Goal: Find specific page/section: Find specific page/section

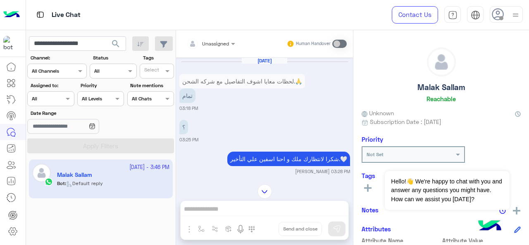
click at [91, 46] on input "**********" at bounding box center [77, 43] width 97 height 15
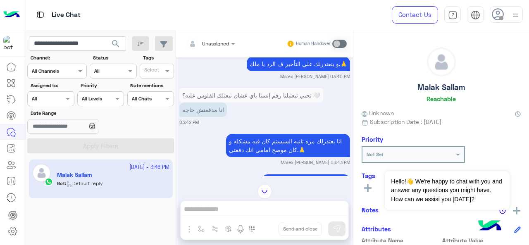
click at [91, 46] on input "**********" at bounding box center [77, 43] width 97 height 15
click at [114, 45] on span "search" at bounding box center [116, 44] width 10 height 10
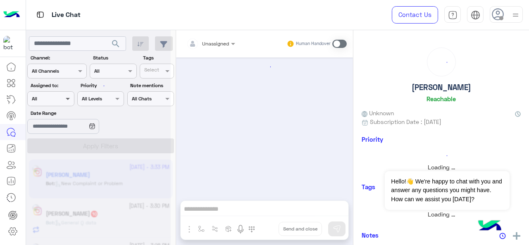
scroll to position [617, 0]
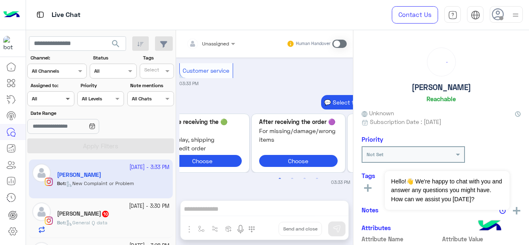
click at [65, 96] on span at bounding box center [69, 98] width 10 height 9
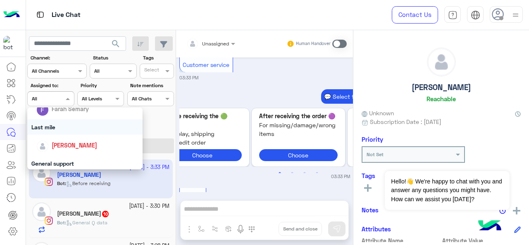
scroll to position [726, 0]
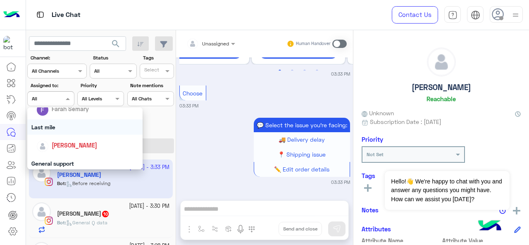
click at [60, 126] on div "Last mile" at bounding box center [85, 127] width 116 height 15
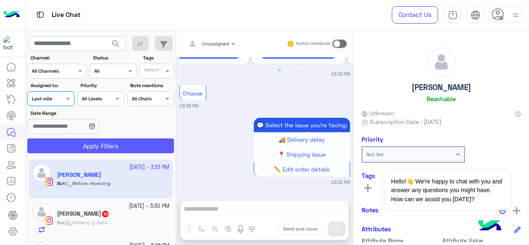
click at [77, 142] on button "Apply Filters" at bounding box center [100, 146] width 147 height 15
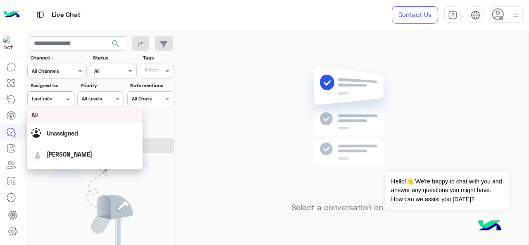
click at [69, 101] on span at bounding box center [69, 98] width 10 height 9
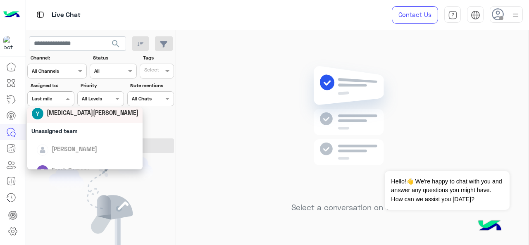
scroll to position [124, 0]
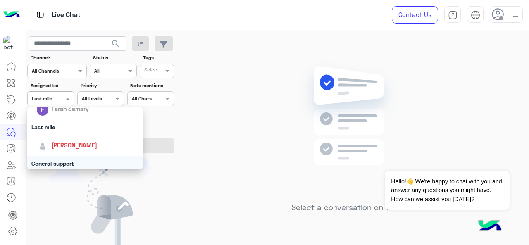
click at [55, 160] on div "General support" at bounding box center [85, 163] width 116 height 15
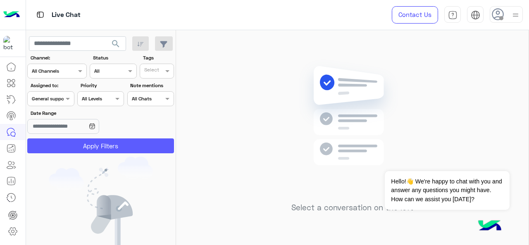
click at [60, 151] on button "Apply Filters" at bounding box center [100, 146] width 147 height 15
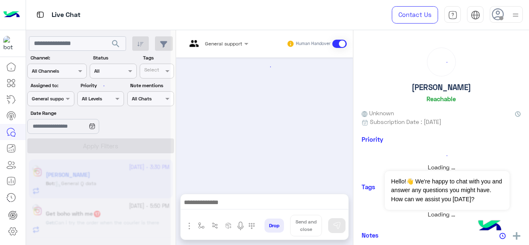
scroll to position [469, 0]
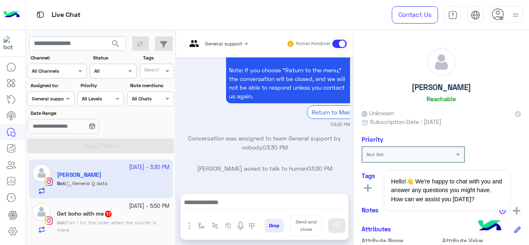
click at [112, 211] on span "17" at bounding box center [108, 213] width 8 height 7
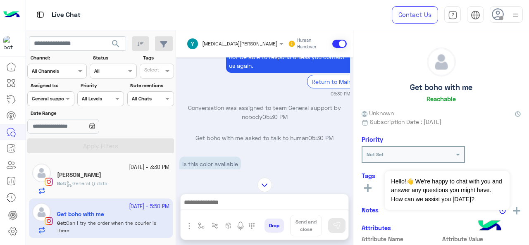
scroll to position [477, 0]
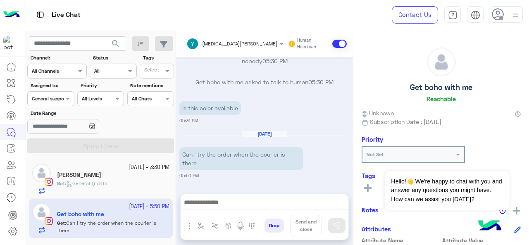
click at [59, 101] on div at bounding box center [51, 98] width 46 height 8
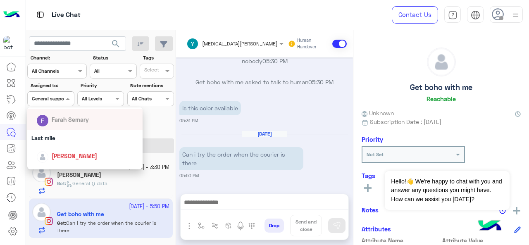
scroll to position [165, 0]
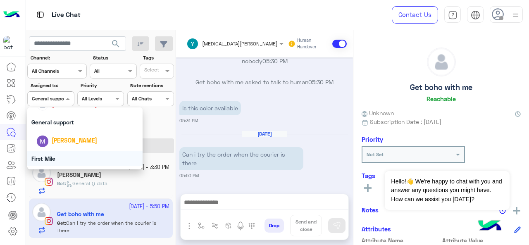
click at [59, 160] on div "First Mile" at bounding box center [85, 158] width 116 height 15
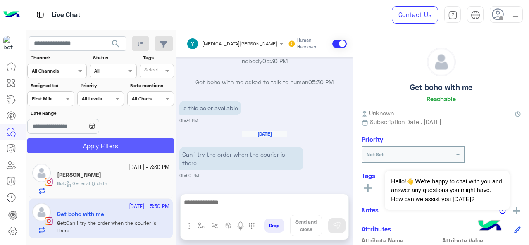
click at [69, 147] on button "Apply Filters" at bounding box center [100, 146] width 147 height 15
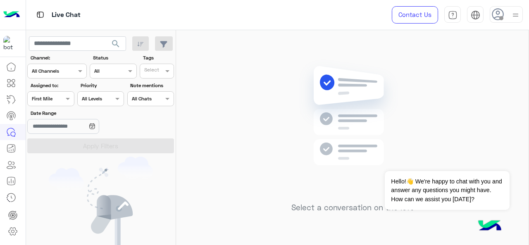
click at [62, 98] on div at bounding box center [51, 98] width 46 height 8
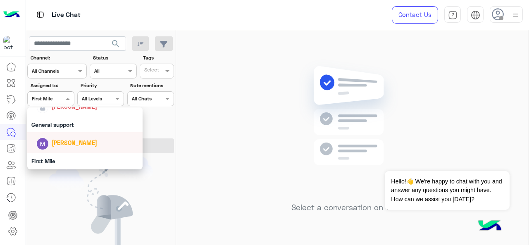
scroll to position [165, 0]
click at [68, 138] on span "[PERSON_NAME]" at bounding box center [75, 140] width 46 height 7
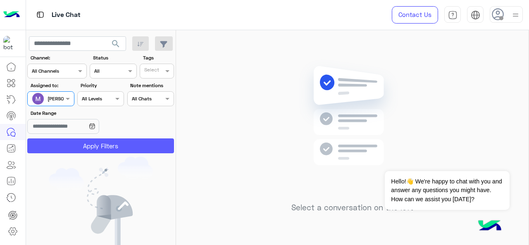
click at [74, 140] on button "Apply Filters" at bounding box center [100, 146] width 147 height 15
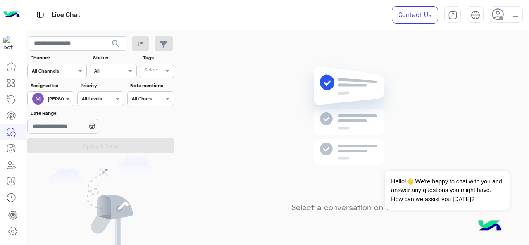
click at [64, 98] on span at bounding box center [69, 98] width 10 height 9
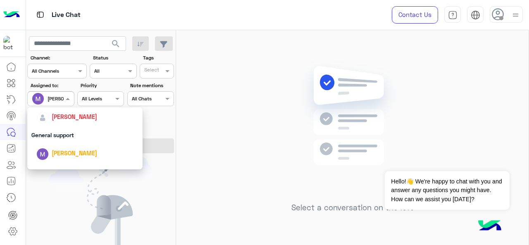
scroll to position [183, 0]
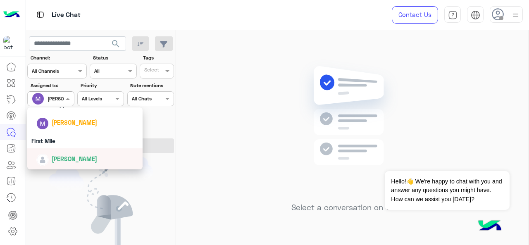
click at [71, 160] on span "[PERSON_NAME]" at bounding box center [75, 159] width 46 height 7
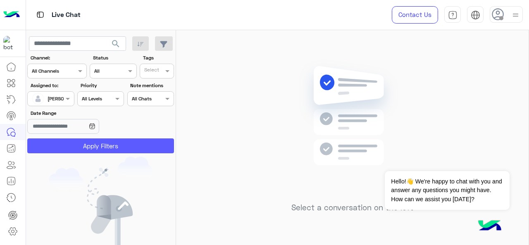
click at [84, 146] on button "Apply Filters" at bounding box center [100, 146] width 147 height 15
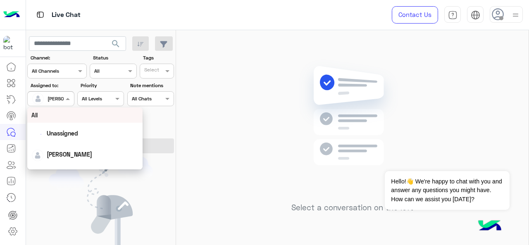
click at [65, 96] on span at bounding box center [69, 98] width 10 height 9
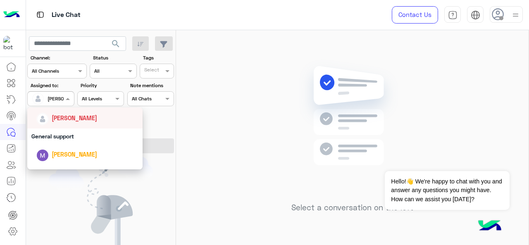
scroll to position [142, 0]
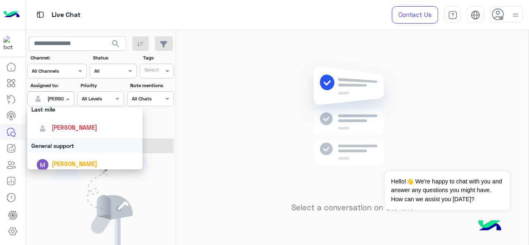
click at [62, 145] on div "General support" at bounding box center [85, 145] width 116 height 15
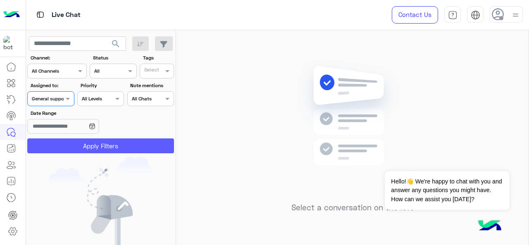
click at [65, 143] on button "Apply Filters" at bounding box center [100, 146] width 147 height 15
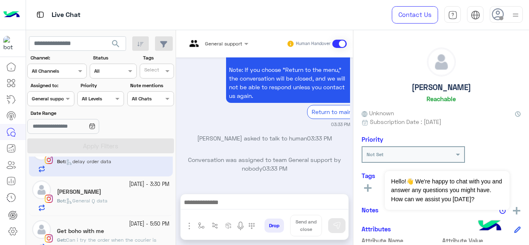
scroll to position [31, 0]
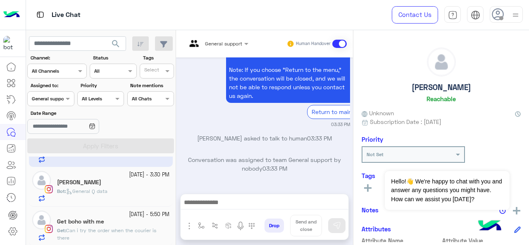
click at [101, 215] on div "[DATE] - 5:50 PM" at bounding box center [113, 215] width 113 height 8
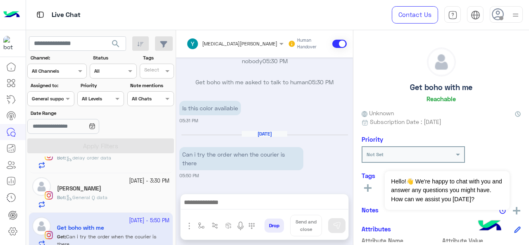
scroll to position [31, 0]
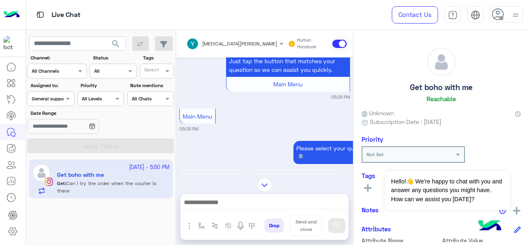
scroll to position [676, 0]
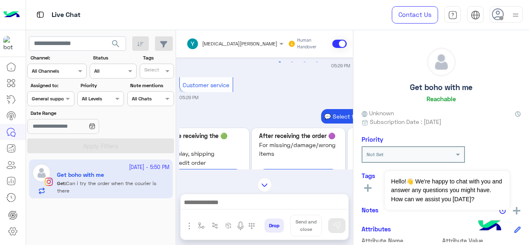
click at [51, 100] on input "text" at bounding box center [41, 97] width 19 height 7
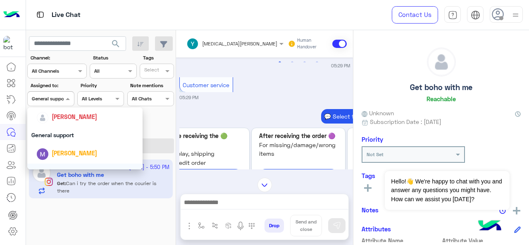
scroll to position [165, 0]
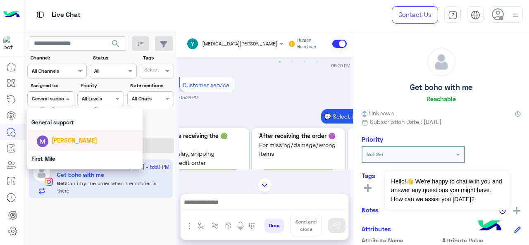
click at [73, 142] on span "[PERSON_NAME]" at bounding box center [75, 140] width 46 height 7
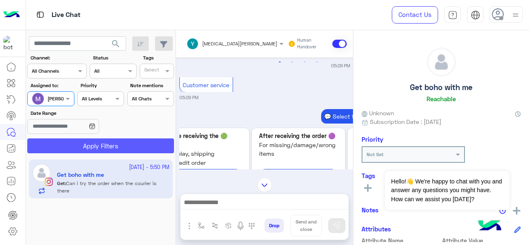
click at [78, 146] on button "Apply Filters" at bounding box center [100, 146] width 147 height 15
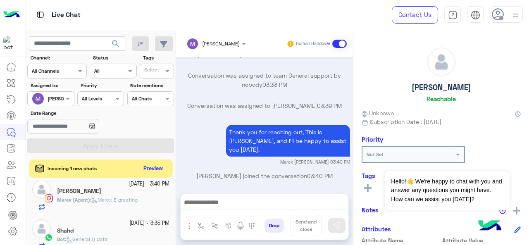
scroll to position [55, 0]
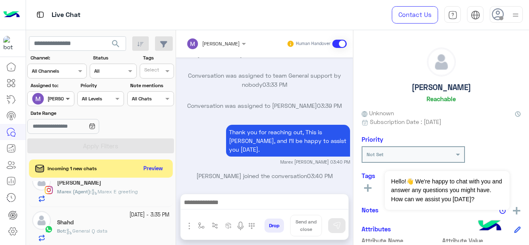
click at [64, 98] on span at bounding box center [69, 98] width 10 height 9
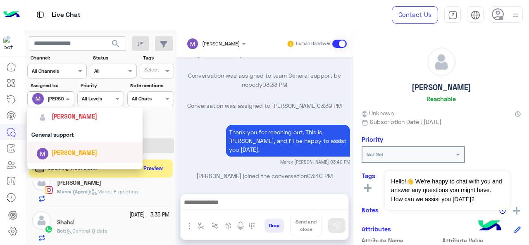
scroll to position [142, 0]
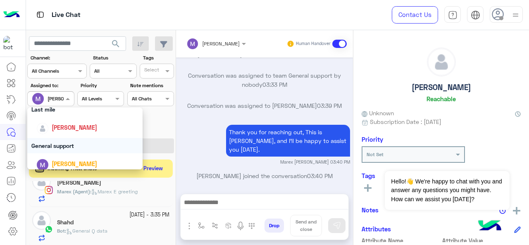
click at [70, 145] on div "General support" at bounding box center [85, 145] width 116 height 15
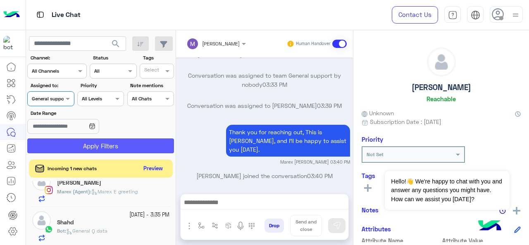
click at [80, 146] on button "Apply Filters" at bounding box center [100, 146] width 147 height 15
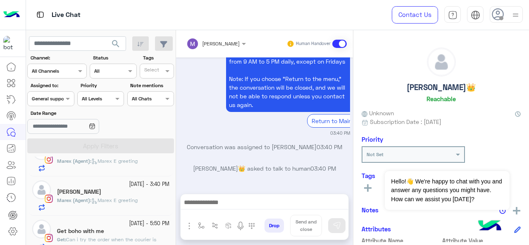
scroll to position [110, 0]
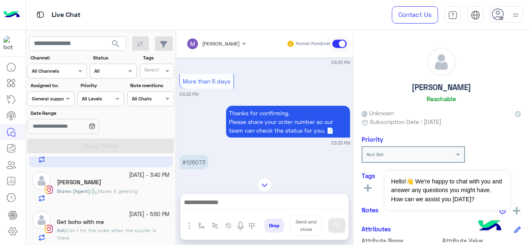
scroll to position [686, 0]
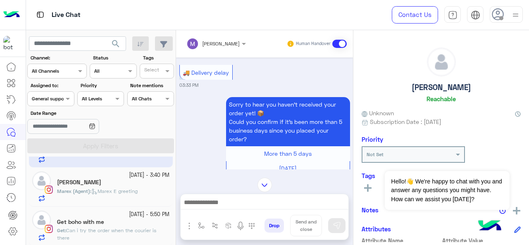
click at [109, 221] on div "Get boho with me" at bounding box center [113, 223] width 113 height 9
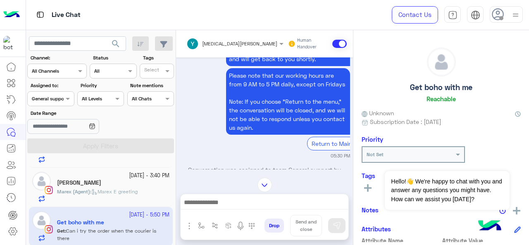
scroll to position [353, 0]
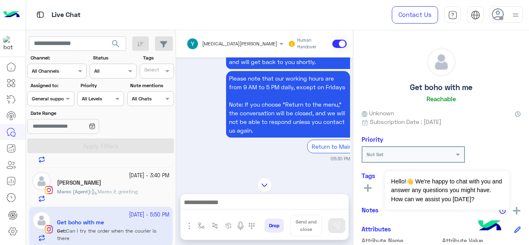
click at [228, 42] on div at bounding box center [234, 42] width 105 height 8
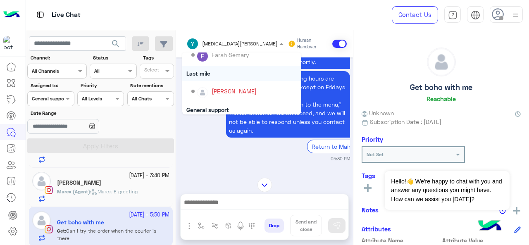
scroll to position [124, 0]
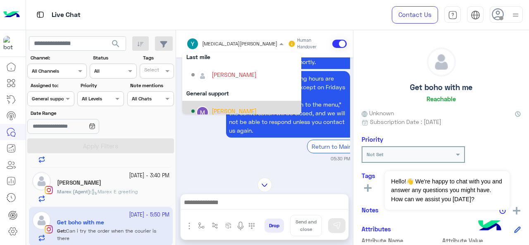
click at [225, 152] on div "Return to Main Menu" at bounding box center [288, 147] width 174 height 14
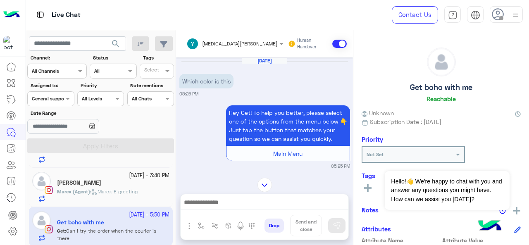
scroll to position [126, 0]
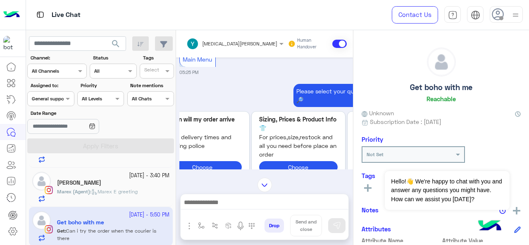
click at [235, 48] on div "[MEDICAL_DATA][PERSON_NAME]" at bounding box center [234, 43] width 105 height 15
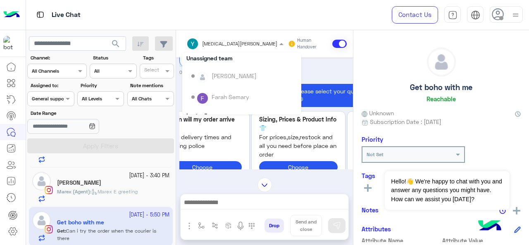
scroll to position [124, 0]
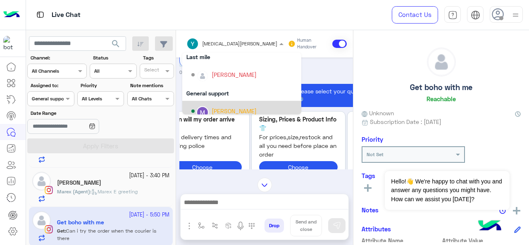
click at [221, 106] on div "[PERSON_NAME]" at bounding box center [245, 111] width 106 height 14
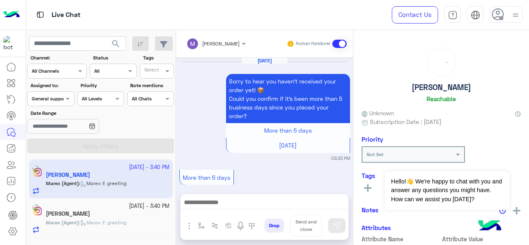
scroll to position [364, 0]
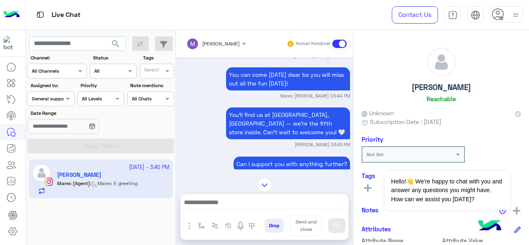
scroll to position [811, 0]
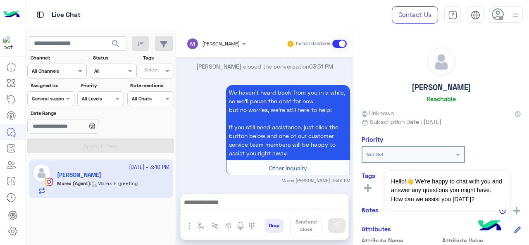
click at [62, 94] on div at bounding box center [51, 98] width 46 height 8
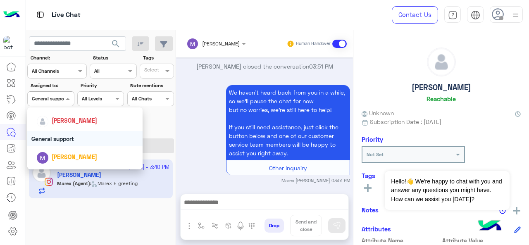
scroll to position [183, 0]
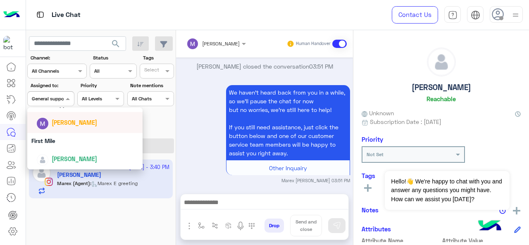
click at [66, 129] on div "[PERSON_NAME]" at bounding box center [87, 122] width 103 height 14
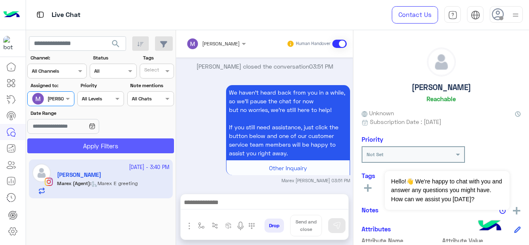
click at [93, 153] on button "Apply Filters" at bounding box center [100, 146] width 147 height 15
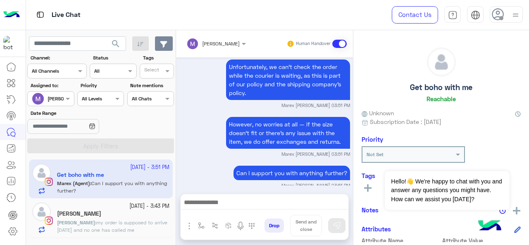
scroll to position [309, 0]
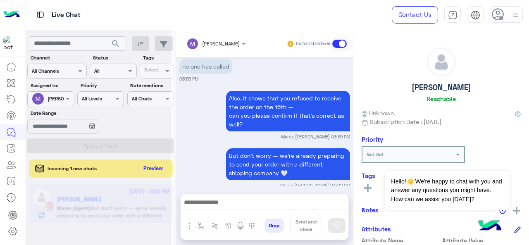
scroll to position [399, 0]
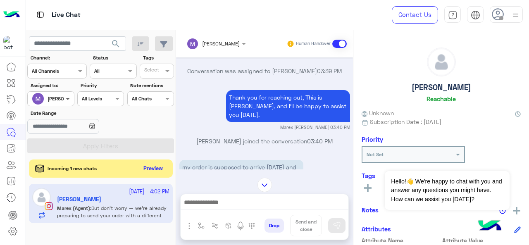
click at [64, 102] on span at bounding box center [69, 98] width 10 height 9
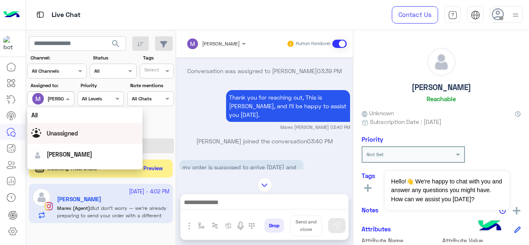
scroll to position [183, 0]
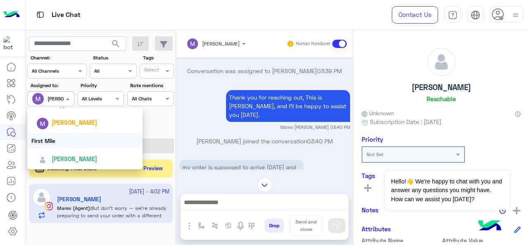
click at [73, 136] on div "First Mile" at bounding box center [85, 140] width 116 height 15
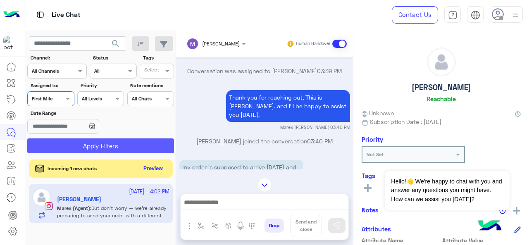
click at [84, 144] on button "Apply Filters" at bounding box center [100, 146] width 147 height 15
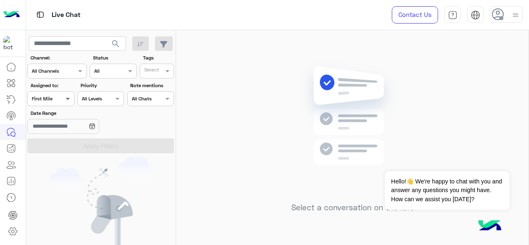
click at [65, 99] on span at bounding box center [69, 98] width 10 height 9
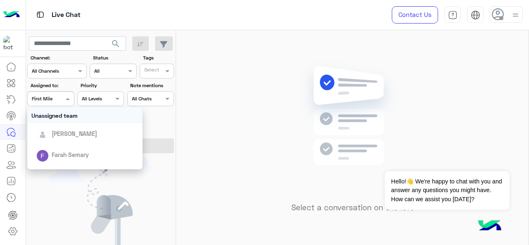
scroll to position [165, 0]
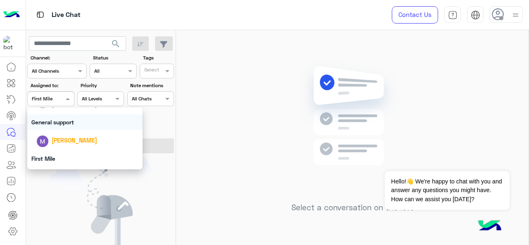
click at [64, 125] on div "General support" at bounding box center [85, 122] width 116 height 15
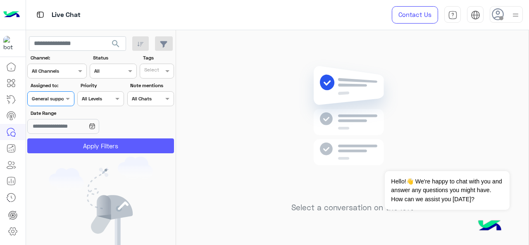
click at [84, 144] on button "Apply Filters" at bounding box center [100, 146] width 147 height 15
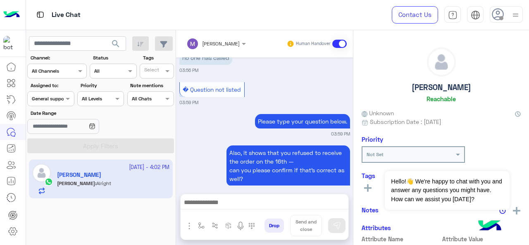
scroll to position [779, 0]
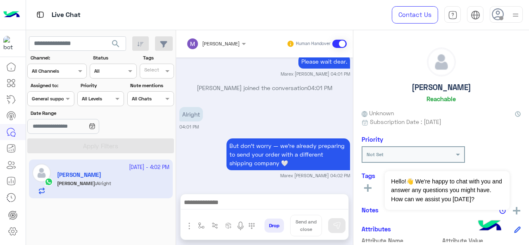
click at [51, 100] on input "text" at bounding box center [41, 97] width 19 height 7
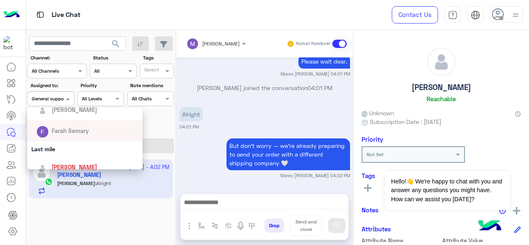
scroll to position [183, 0]
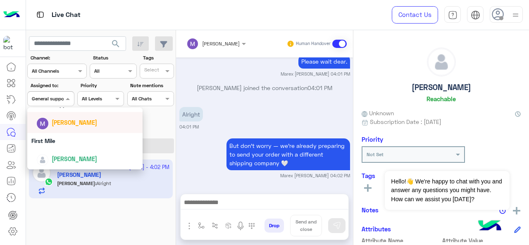
click at [62, 124] on span "[PERSON_NAME]" at bounding box center [75, 122] width 46 height 7
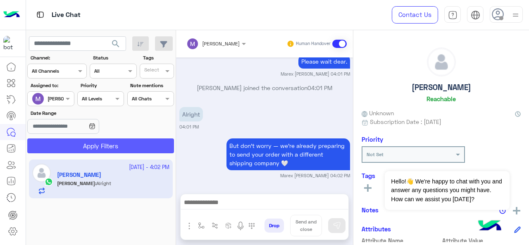
click at [79, 144] on button "Apply Filters" at bounding box center [100, 146] width 147 height 15
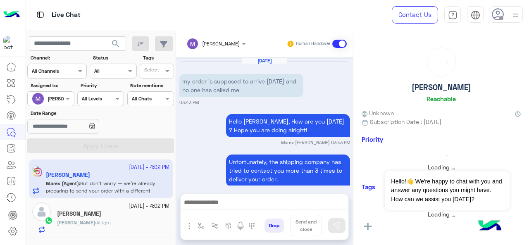
scroll to position [346, 0]
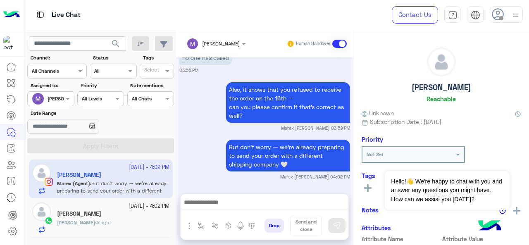
click at [53, 97] on div at bounding box center [51, 98] width 46 height 8
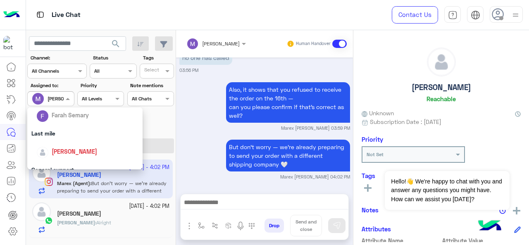
scroll to position [124, 0]
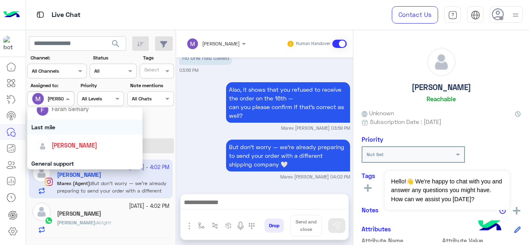
click at [65, 128] on div "Last mile" at bounding box center [85, 127] width 116 height 15
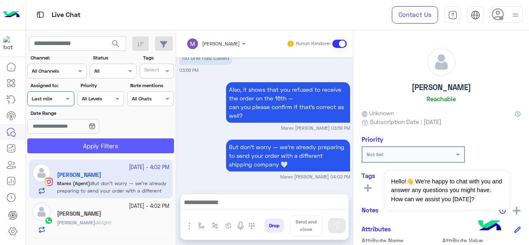
click at [75, 144] on button "Apply Filters" at bounding box center [100, 146] width 147 height 15
